Goal: Find specific page/section: Find specific page/section

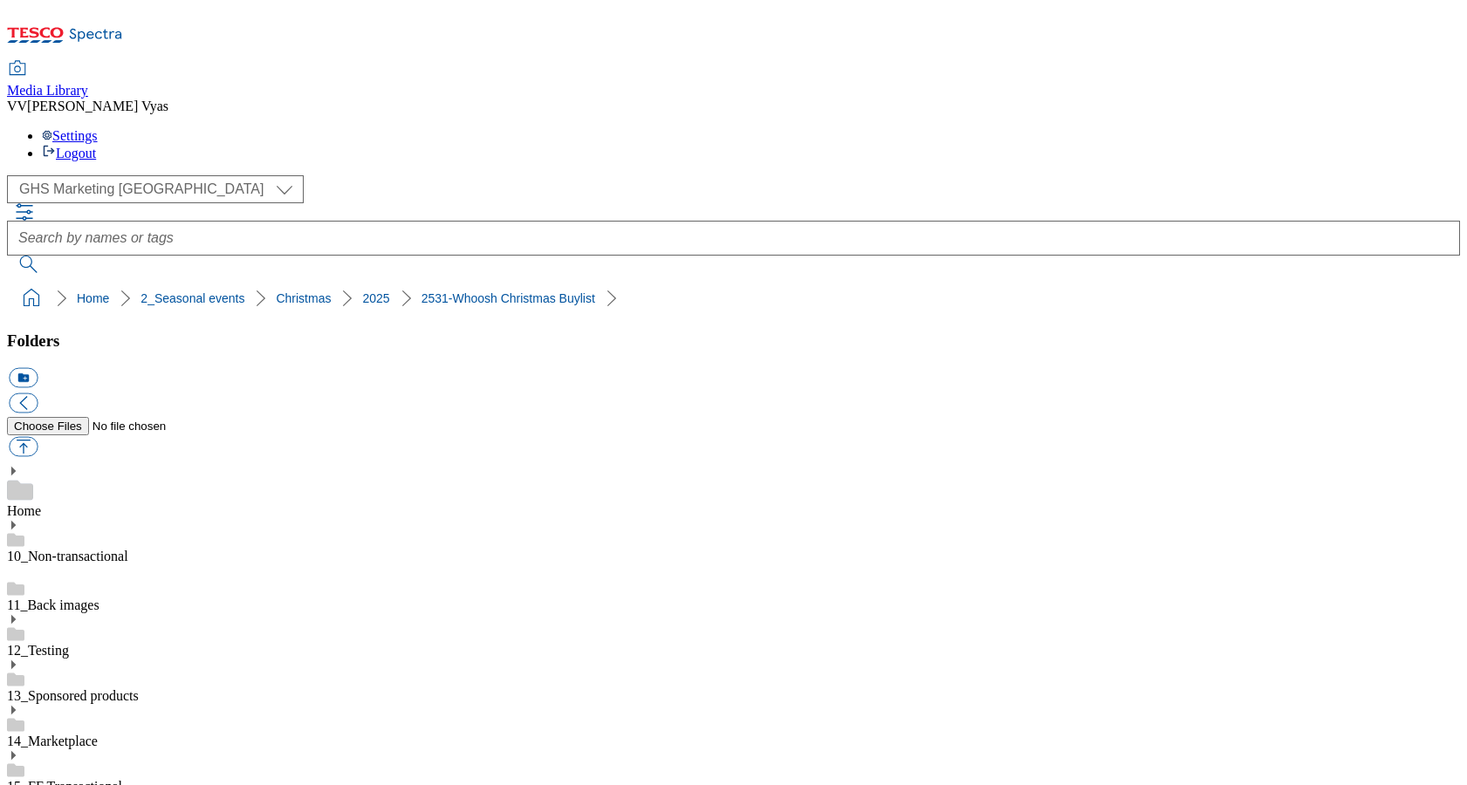
select select "flare-ghs-mktg"
click at [77, 291] on link "Home" at bounding box center [93, 298] width 32 height 14
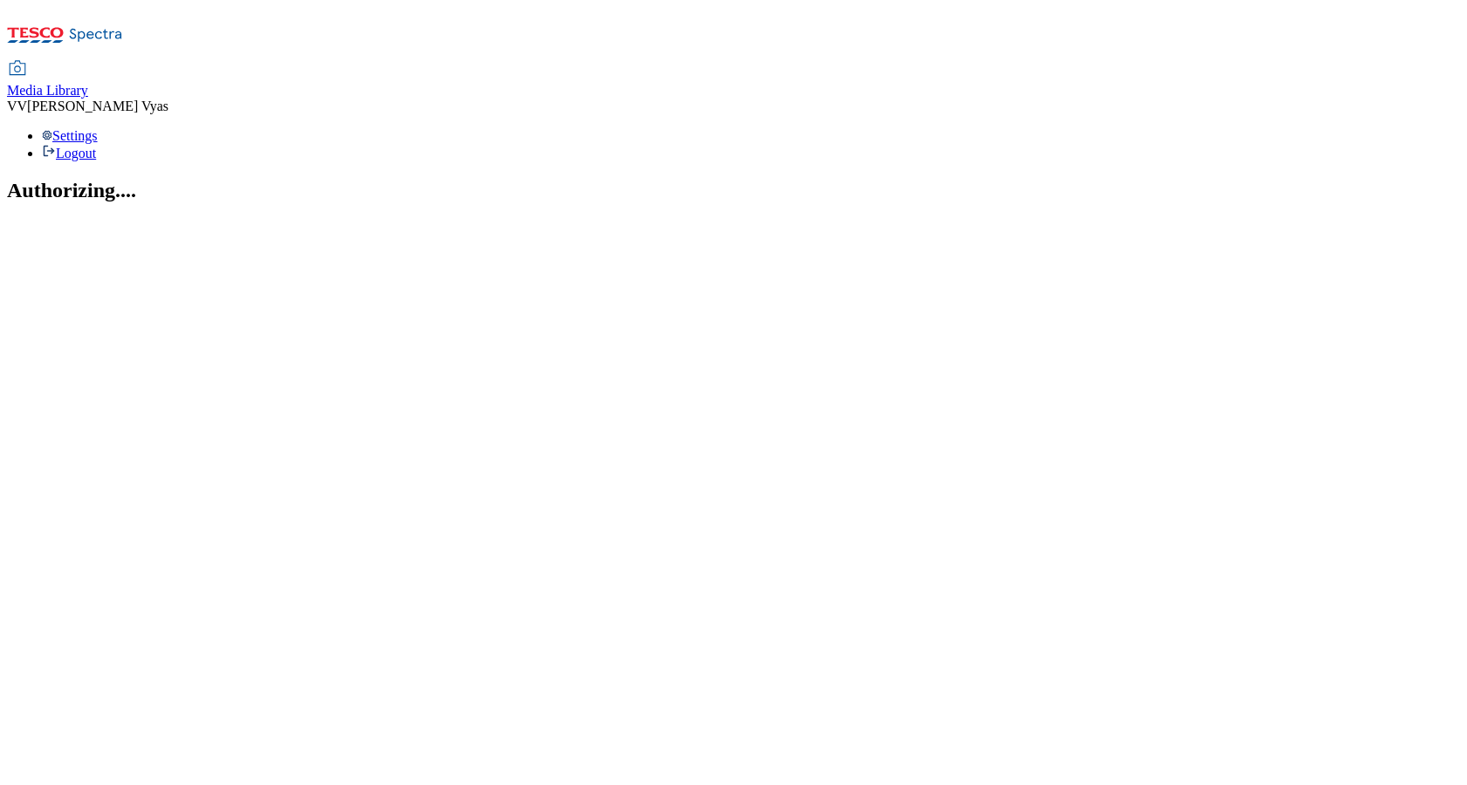
select select "flare-ghs-mktg"
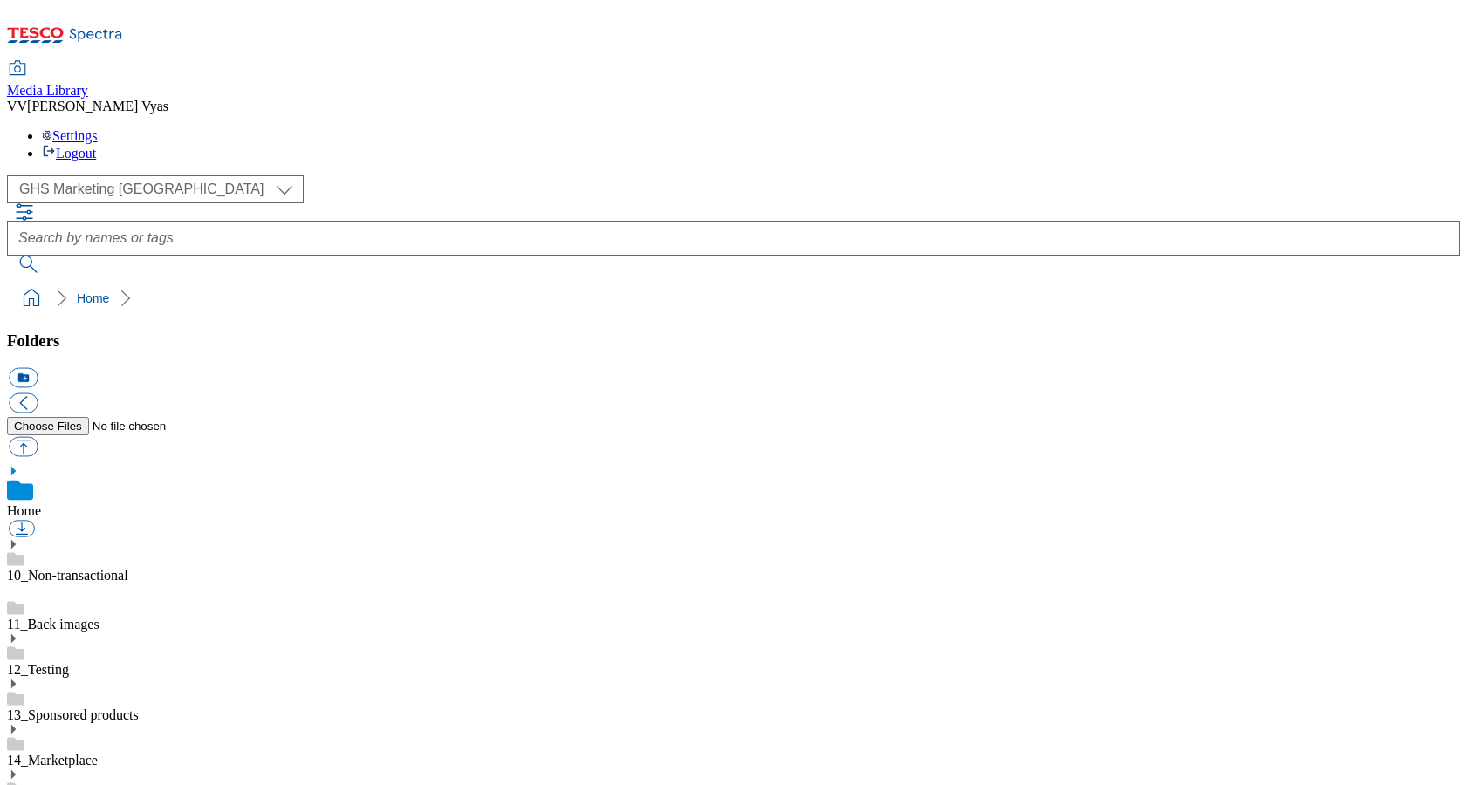
scroll to position [11, 0]
